Goal: Information Seeking & Learning: Learn about a topic

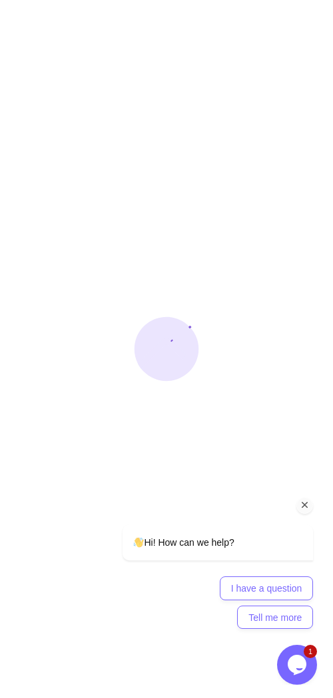
click at [307, 505] on icon "Chat attention grabber" at bounding box center [305, 506] width 12 height 12
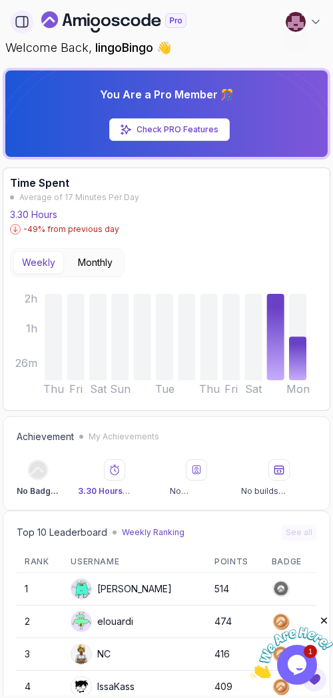
click at [17, 22] on icon "button" at bounding box center [22, 22] width 15 height 15
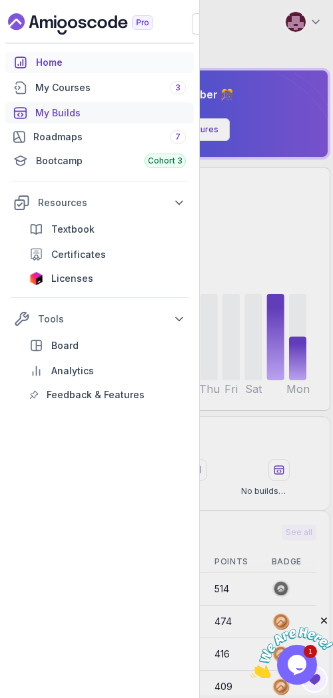
click at [59, 112] on div "My Builds" at bounding box center [110, 112] width 150 height 13
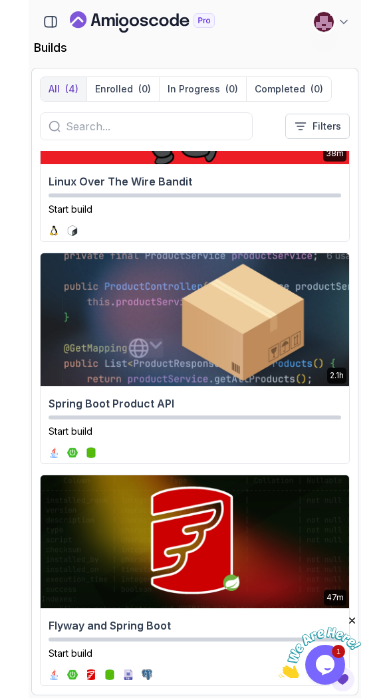
scroll to position [358, 0]
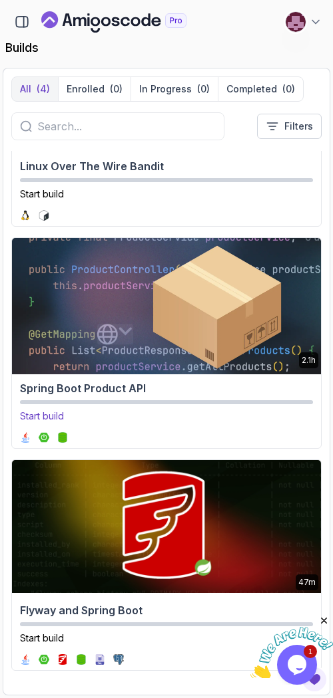
click at [188, 296] on img at bounding box center [166, 305] width 324 height 140
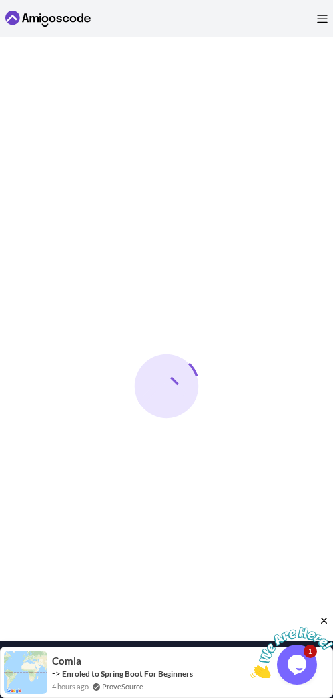
click at [324, 616] on icon "Close" at bounding box center [324, 621] width 12 height 12
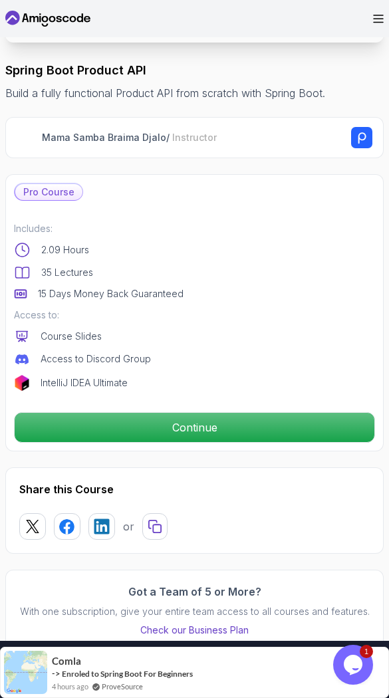
scroll to position [253, 0]
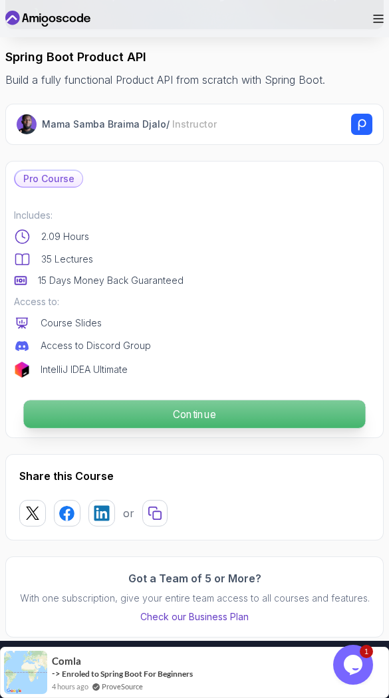
click at [217, 401] on p "Continue" at bounding box center [195, 414] width 342 height 28
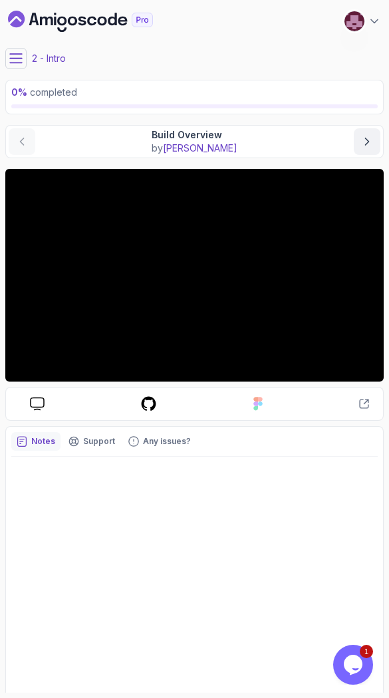
click at [17, 59] on icon at bounding box center [16, 58] width 12 height 9
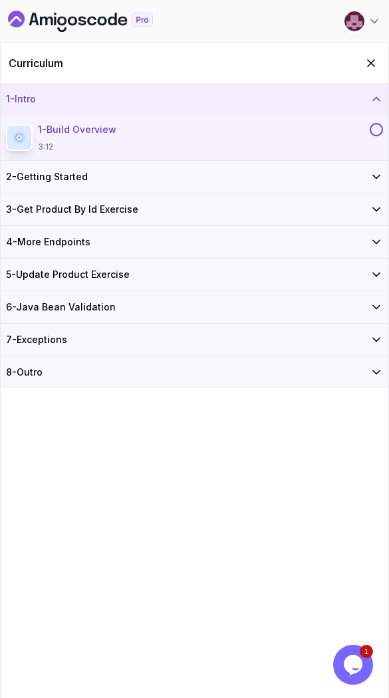
click at [230, 349] on div "7 - Exceptions" at bounding box center [195, 340] width 388 height 32
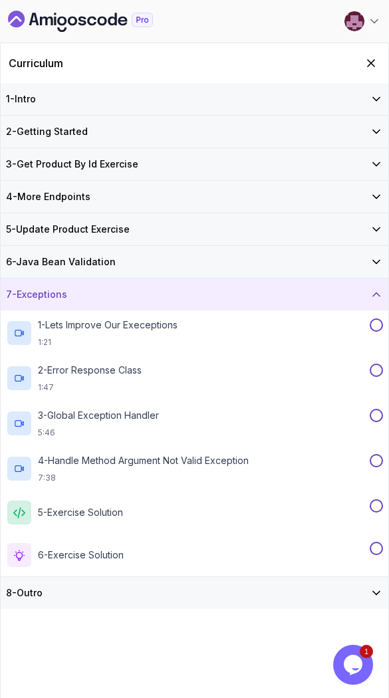
click at [182, 202] on div "4 - More Endpoints" at bounding box center [194, 196] width 377 height 13
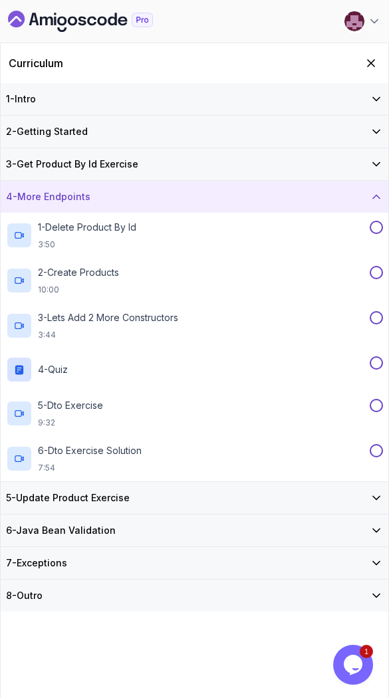
click at [182, 202] on div "4 - More Endpoints" at bounding box center [194, 196] width 377 height 13
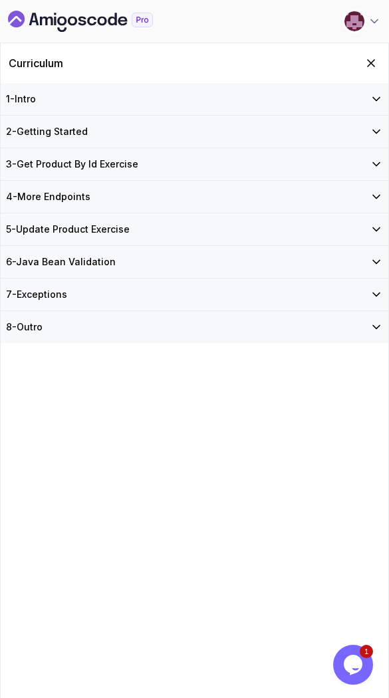
click at [176, 166] on div "3 - Get Product By Id Exercise" at bounding box center [194, 164] width 377 height 13
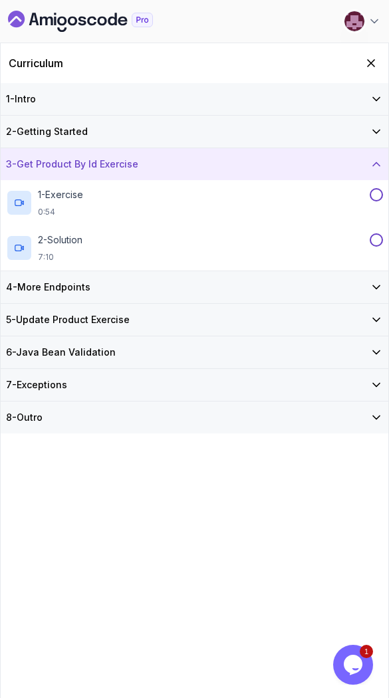
click at [176, 166] on div "3 - Get Product By Id Exercise" at bounding box center [194, 164] width 377 height 13
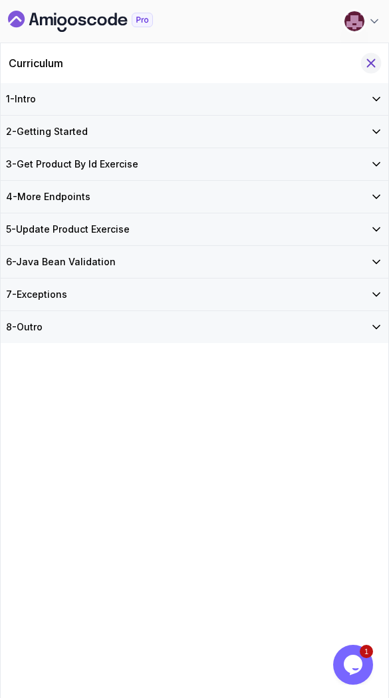
click at [332, 64] on icon "Hide Curriculum for mobile" at bounding box center [371, 63] width 15 height 15
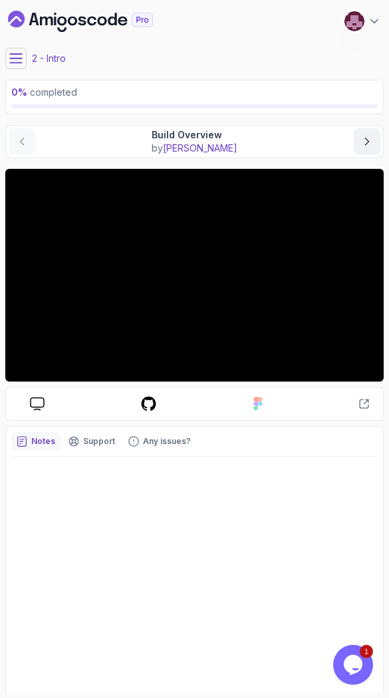
click at [21, 58] on icon at bounding box center [16, 58] width 12 height 9
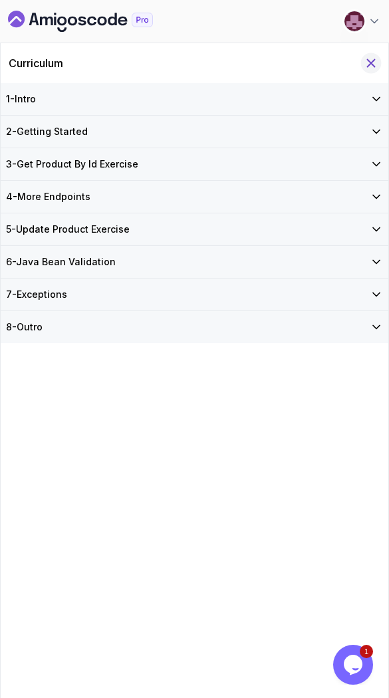
click at [332, 64] on icon "Hide Curriculum for mobile" at bounding box center [371, 63] width 7 height 7
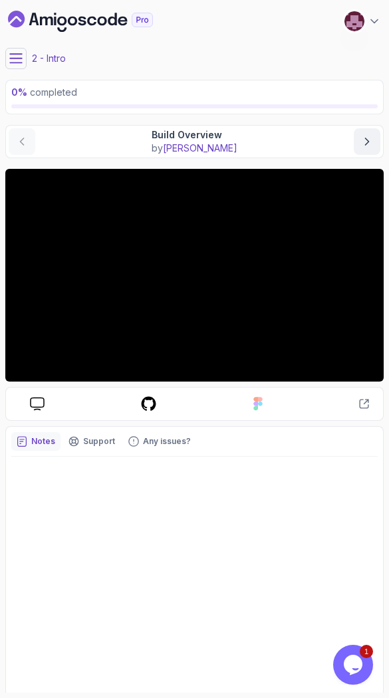
click at [8, 69] on button at bounding box center [15, 58] width 21 height 21
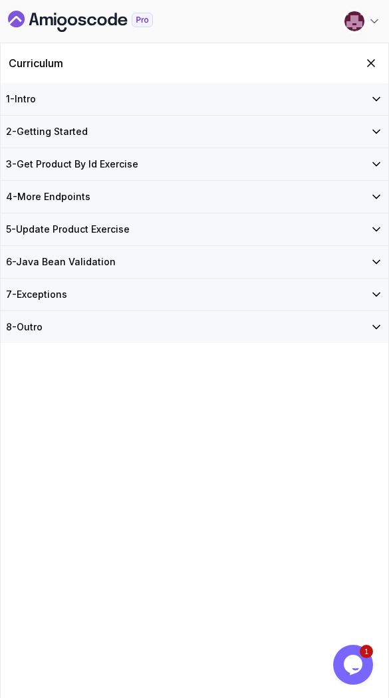
click at [75, 130] on h3 "2 - Getting Started" at bounding box center [47, 131] width 82 height 13
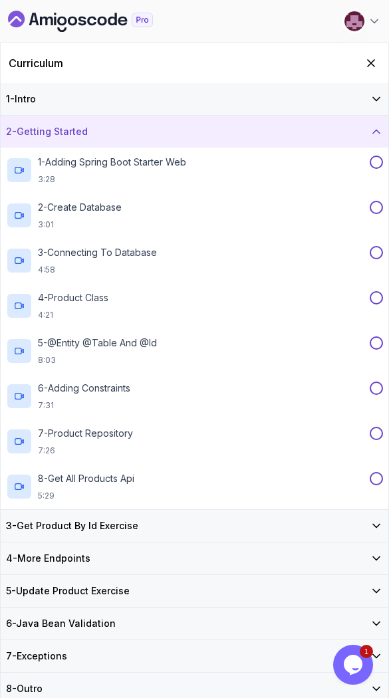
click at [75, 131] on h3 "2 - Getting Started" at bounding box center [47, 131] width 82 height 13
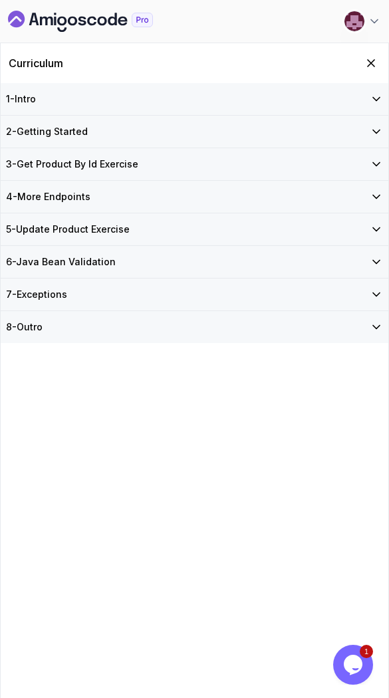
click at [88, 170] on h3 "3 - Get Product By Id Exercise" at bounding box center [72, 164] width 132 height 13
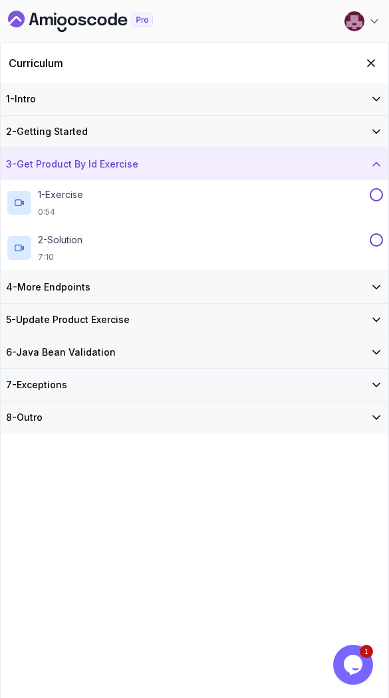
click at [88, 170] on h3 "3 - Get Product By Id Exercise" at bounding box center [72, 164] width 132 height 13
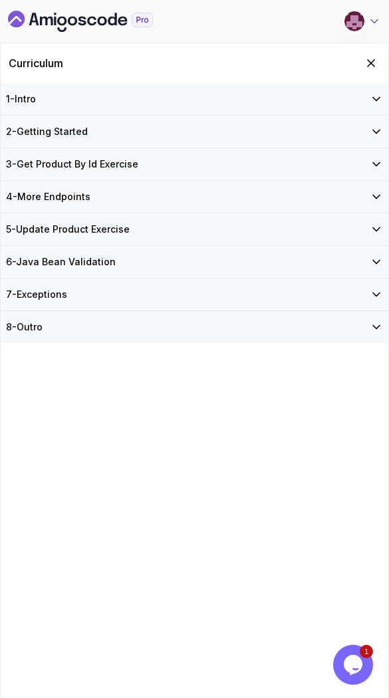
click at [87, 191] on h3 "4 - More Endpoints" at bounding box center [48, 196] width 84 height 13
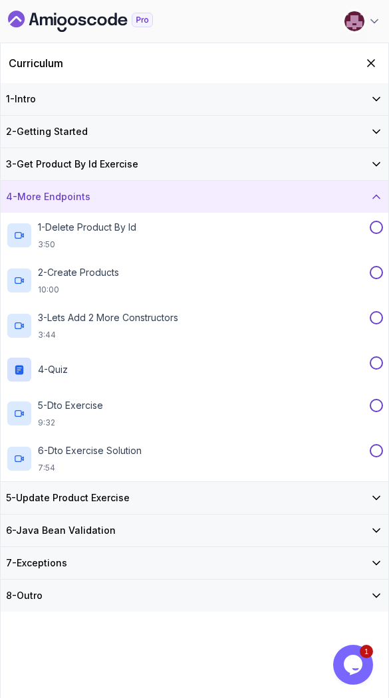
click at [87, 191] on h3 "4 - More Endpoints" at bounding box center [48, 196] width 84 height 13
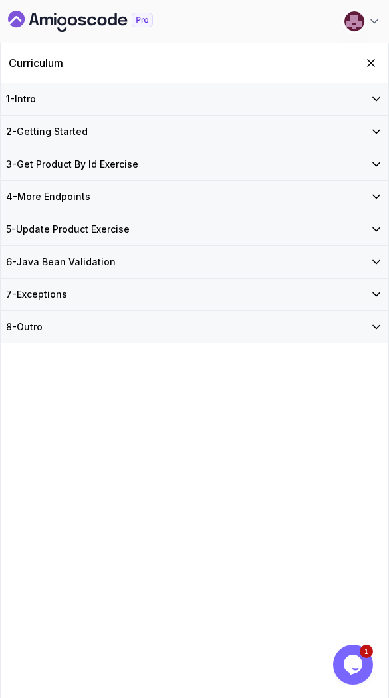
click at [86, 243] on div "5 - Update Product Exercise" at bounding box center [195, 230] width 388 height 32
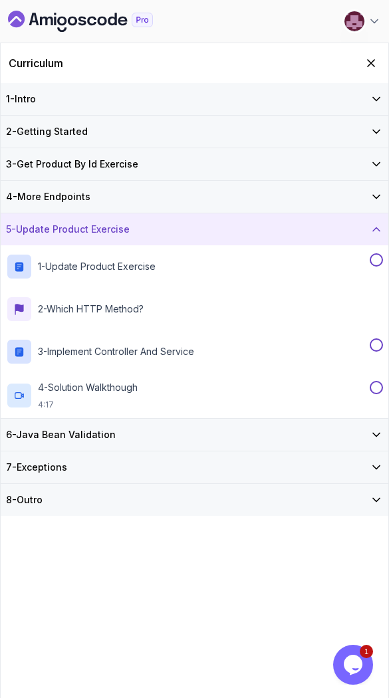
click at [86, 243] on div "5 - Update Product Exercise" at bounding box center [195, 230] width 388 height 32
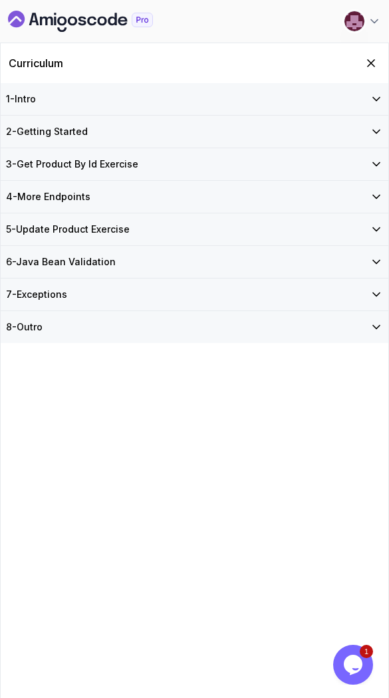
click at [88, 273] on div "6 - Java Bean Validation" at bounding box center [195, 262] width 388 height 32
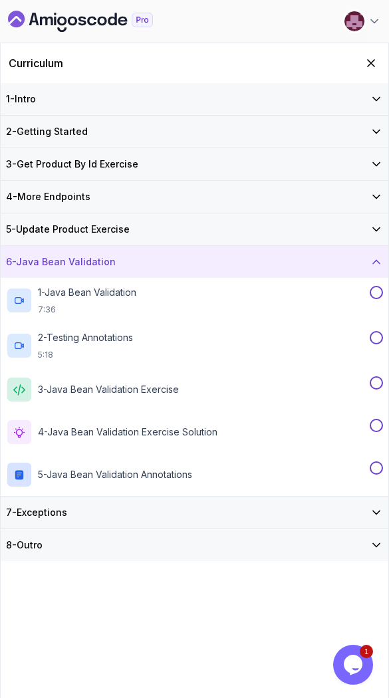
click at [88, 271] on div "6 - Java Bean Validation" at bounding box center [195, 262] width 388 height 32
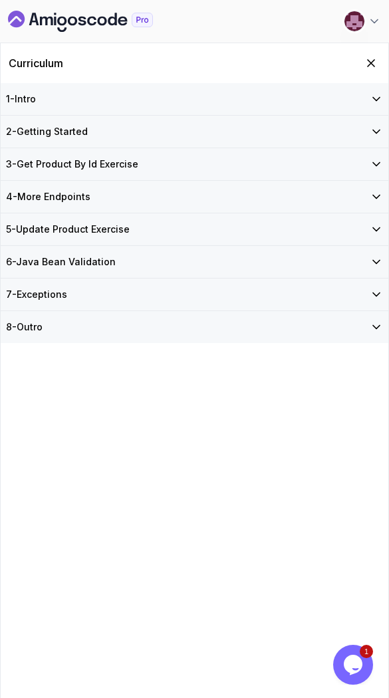
click at [84, 294] on div "7 - Exceptions" at bounding box center [194, 294] width 377 height 13
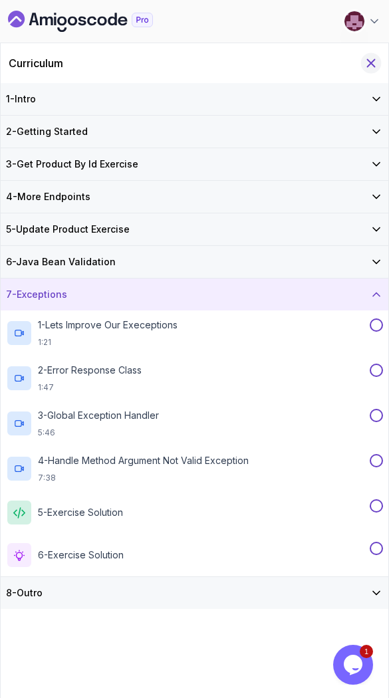
click at [332, 66] on icon "Hide Curriculum for mobile" at bounding box center [371, 63] width 7 height 7
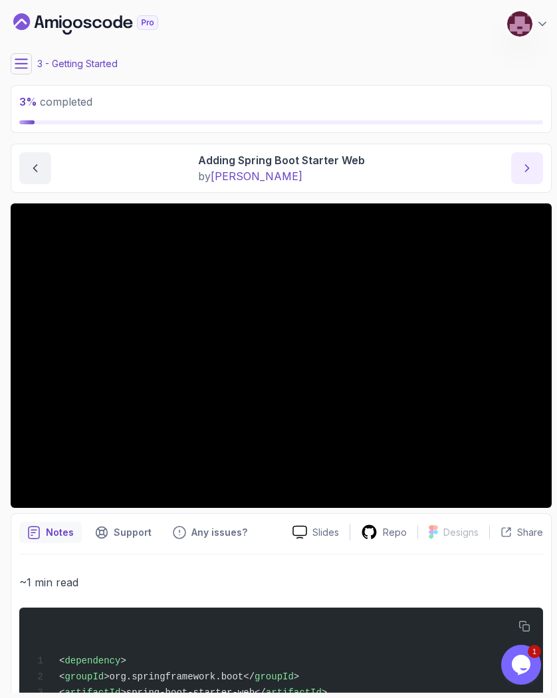
click at [332, 166] on button "next content" at bounding box center [528, 168] width 32 height 32
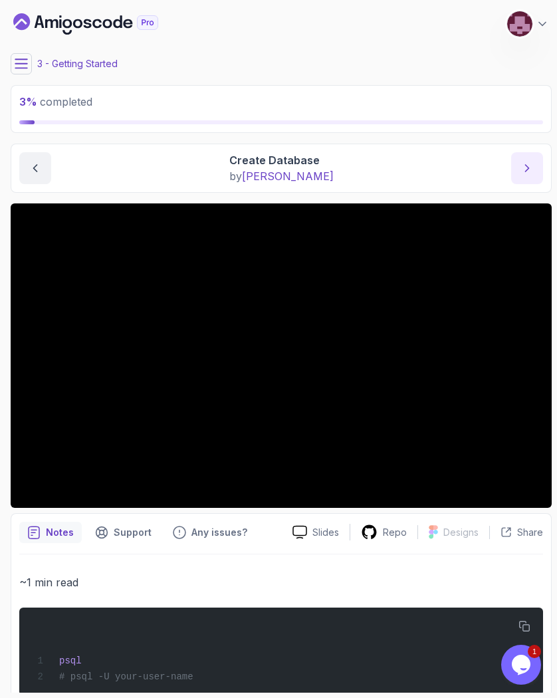
click at [332, 166] on button "next content" at bounding box center [528, 168] width 32 height 32
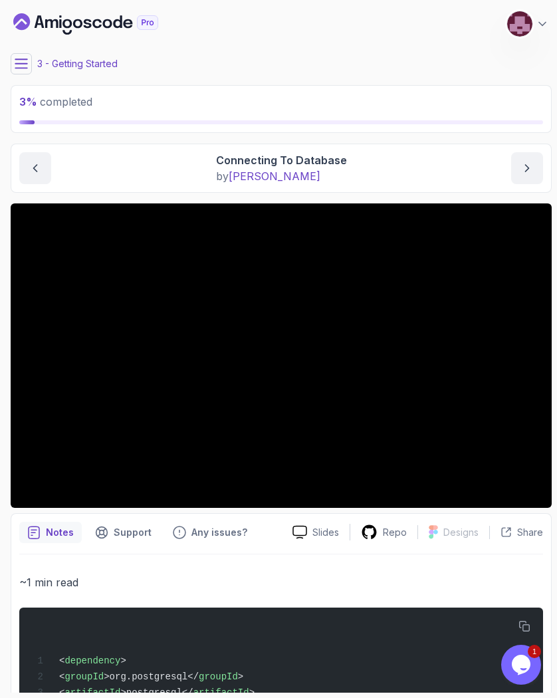
click at [26, 67] on icon at bounding box center [21, 63] width 12 height 9
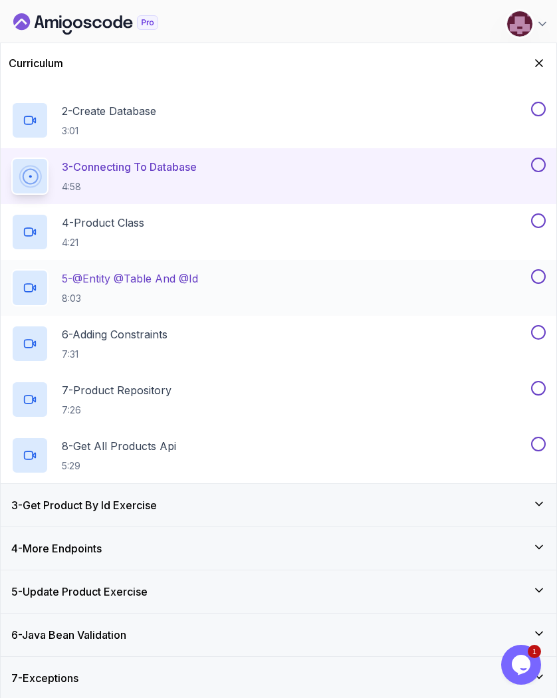
scroll to position [135, 0]
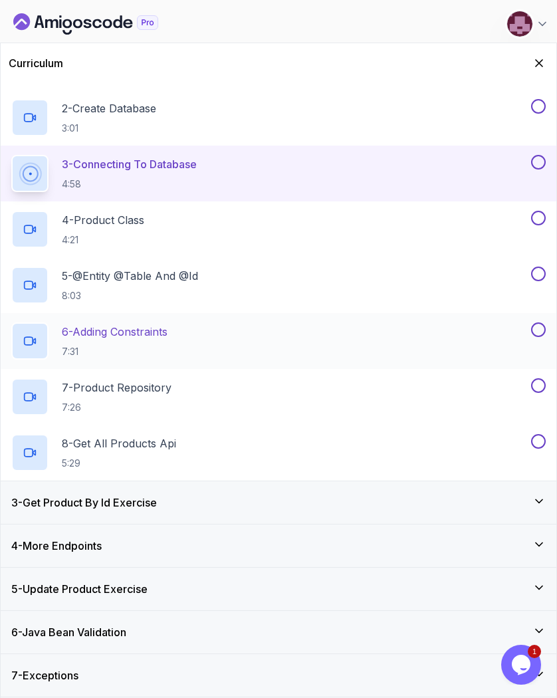
click at [158, 333] on p "6 - Adding Constraints" at bounding box center [115, 332] width 106 height 16
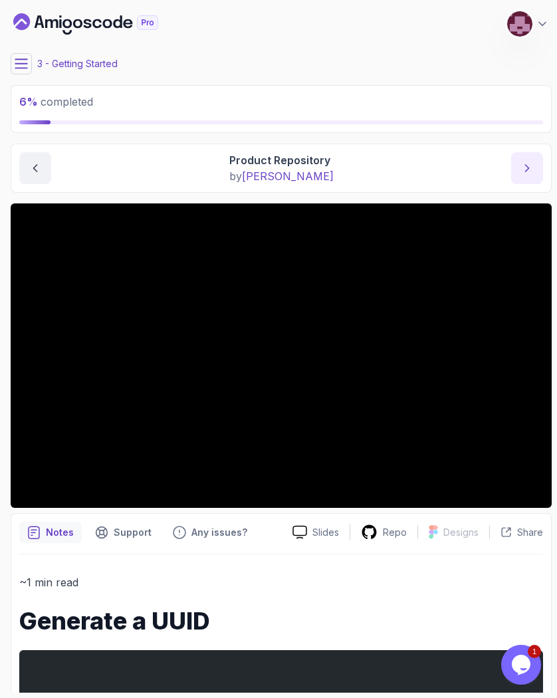
click at [332, 168] on icon "next content" at bounding box center [527, 168] width 13 height 13
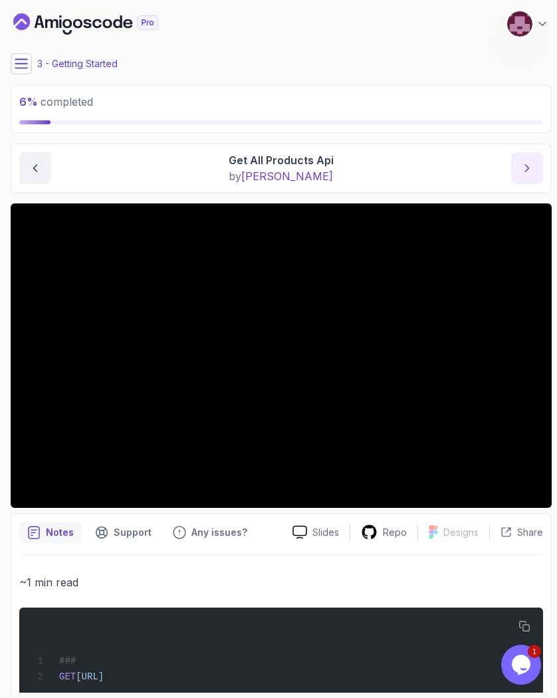
click at [332, 176] on button "next content" at bounding box center [528, 168] width 32 height 32
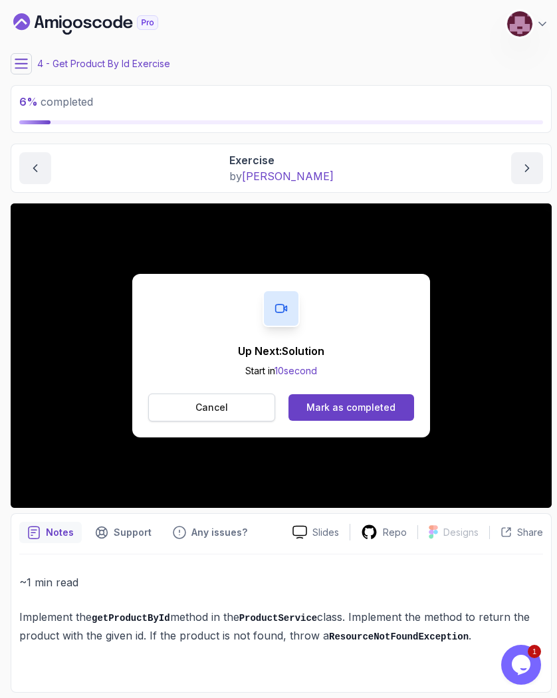
click at [187, 408] on button "Cancel" at bounding box center [211, 408] width 127 height 28
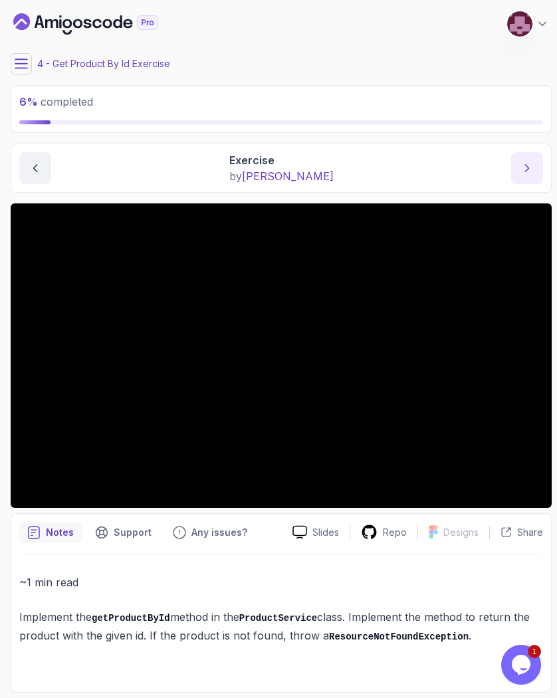
click at [332, 162] on button "next content" at bounding box center [528, 168] width 32 height 32
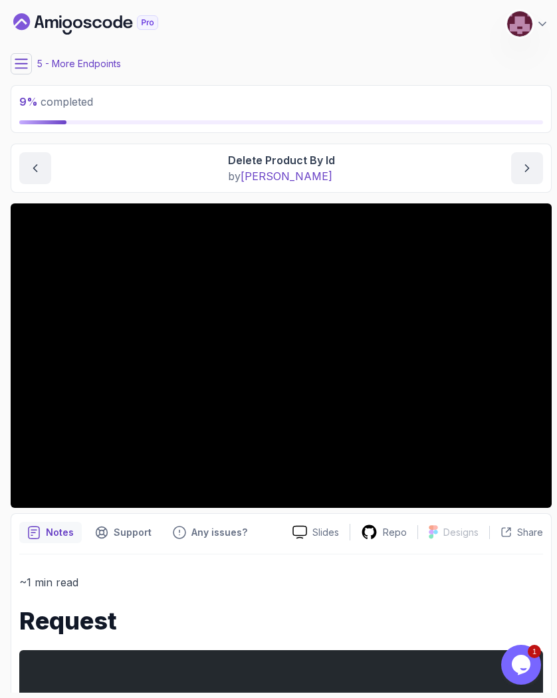
click at [26, 63] on icon at bounding box center [21, 63] width 13 height 13
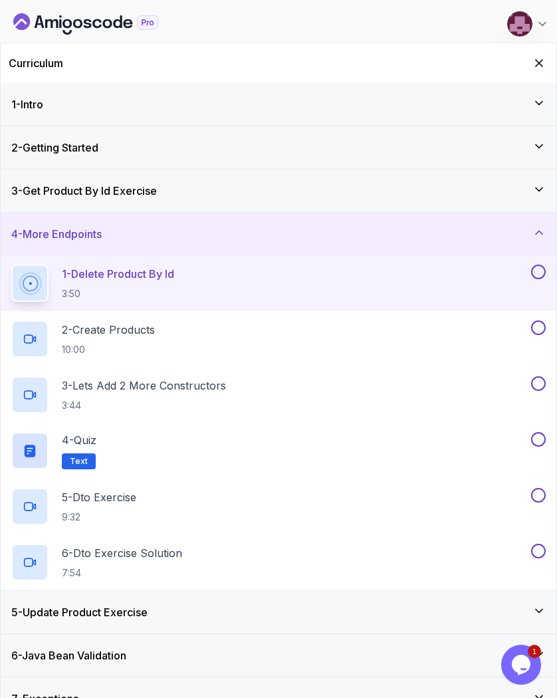
click at [26, 63] on h2 "Curriculum" at bounding box center [36, 63] width 55 height 16
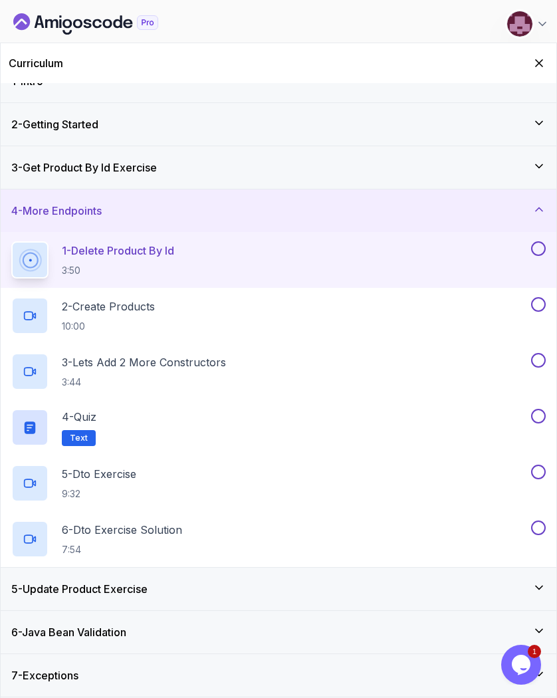
click at [200, 620] on div "6 - Java Bean Validation" at bounding box center [279, 632] width 556 height 43
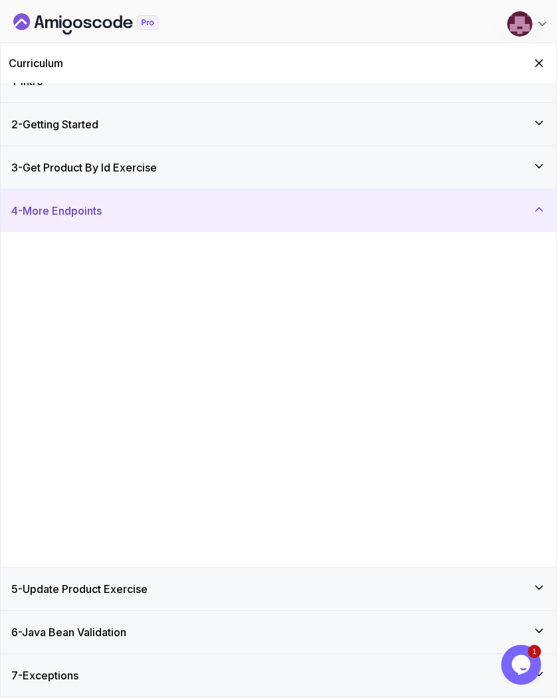
scroll to position [0, 0]
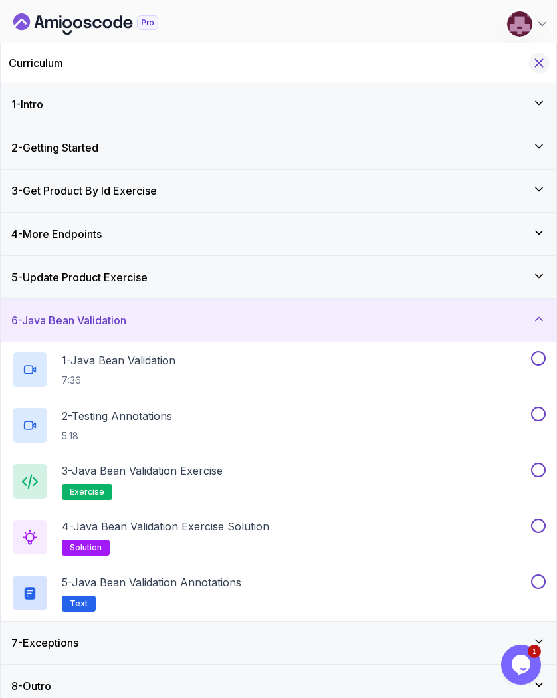
click at [332, 58] on icon "Hide Curriculum for mobile" at bounding box center [539, 63] width 15 height 15
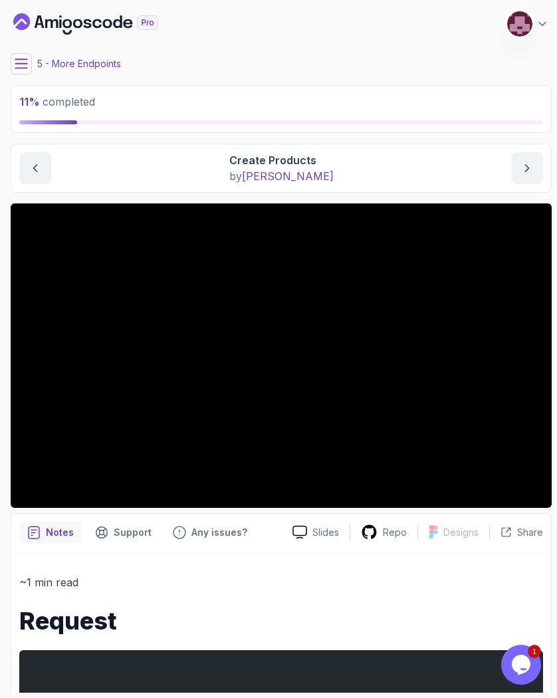
click at [17, 69] on icon at bounding box center [21, 63] width 13 height 13
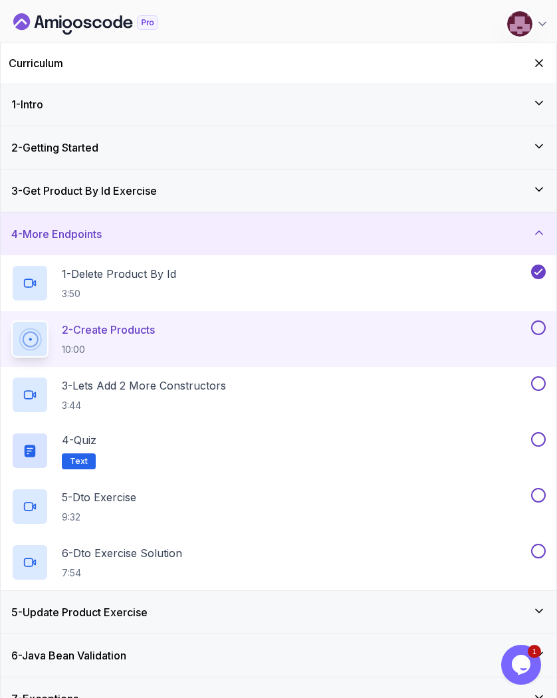
click at [17, 69] on h2 "Curriculum" at bounding box center [36, 63] width 55 height 16
click at [332, 65] on icon "Hide Curriculum for mobile" at bounding box center [539, 63] width 15 height 15
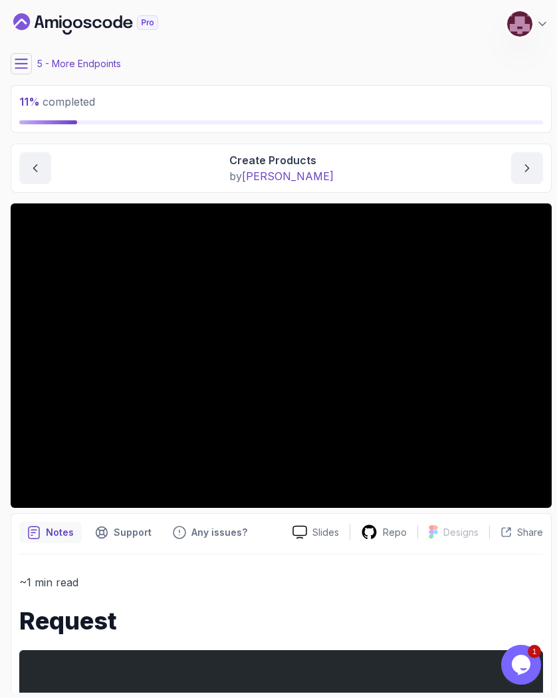
click at [19, 65] on icon at bounding box center [21, 63] width 13 height 13
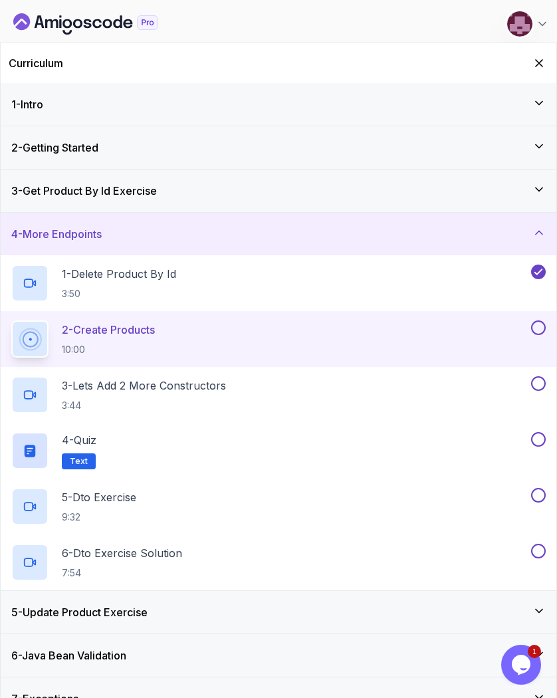
scroll to position [23, 0]
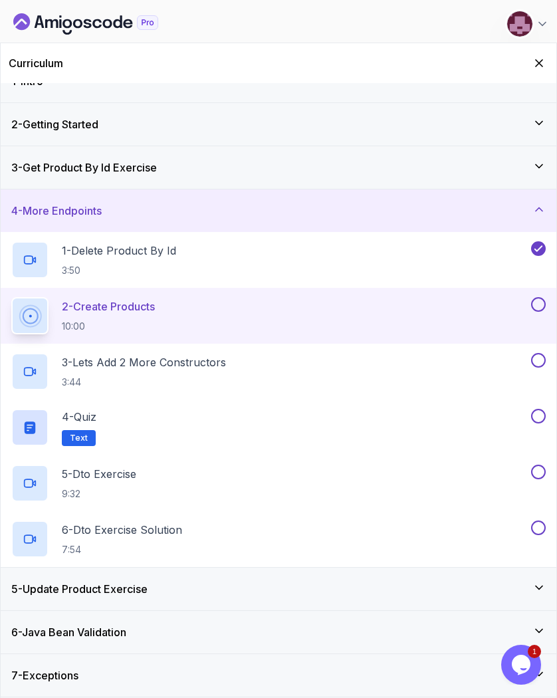
click at [265, 586] on div "5 - Update Product Exercise" at bounding box center [278, 589] width 535 height 16
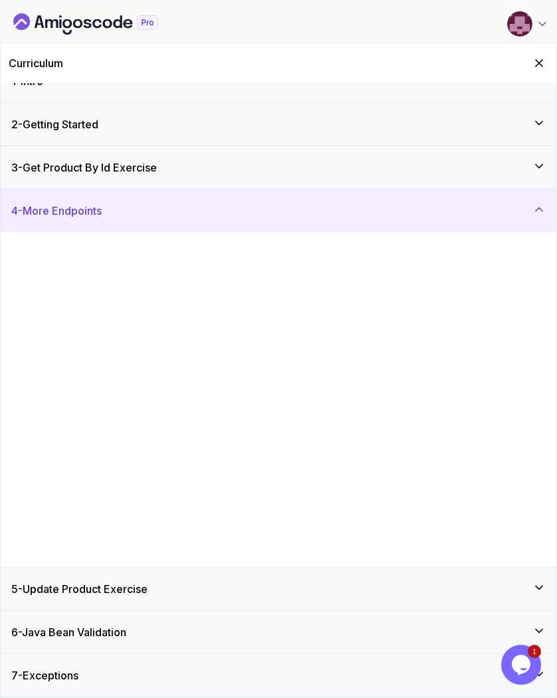
scroll to position [0, 0]
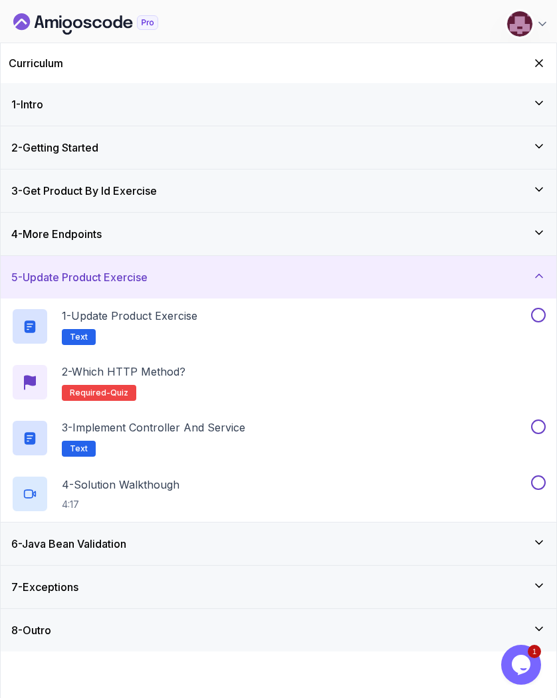
click at [221, 629] on div "8 - Outro" at bounding box center [278, 631] width 535 height 16
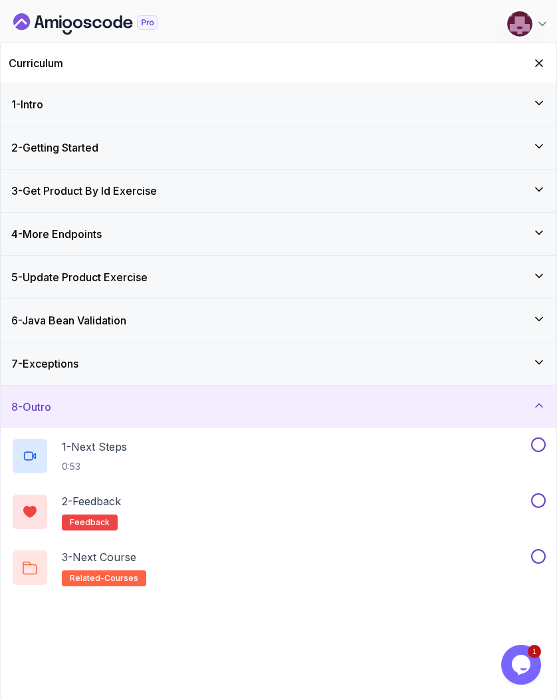
click at [180, 354] on div "7 - Exceptions" at bounding box center [279, 364] width 556 height 43
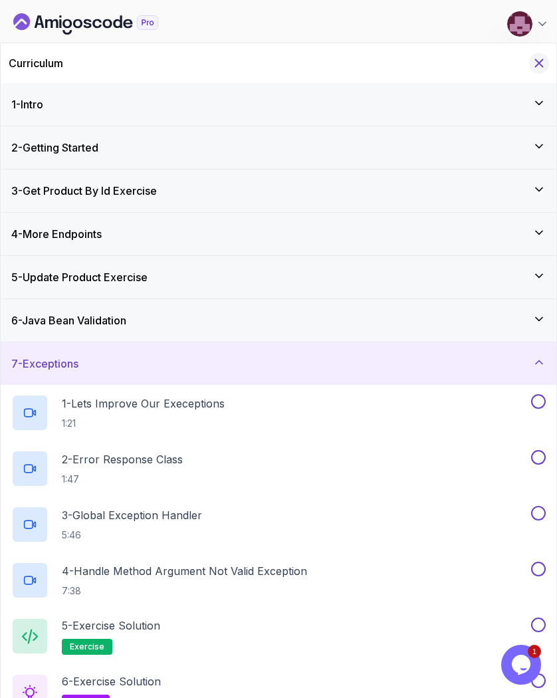
click at [332, 61] on icon "Hide Curriculum for mobile" at bounding box center [539, 63] width 15 height 15
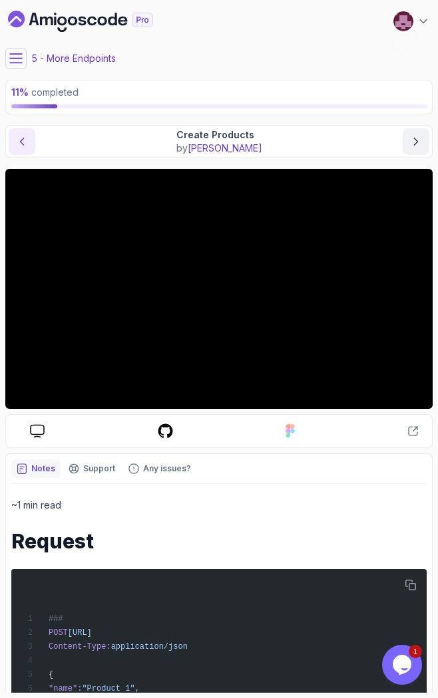
click at [25, 144] on icon "previous content" at bounding box center [21, 141] width 13 height 13
